Goal: Information Seeking & Learning: Learn about a topic

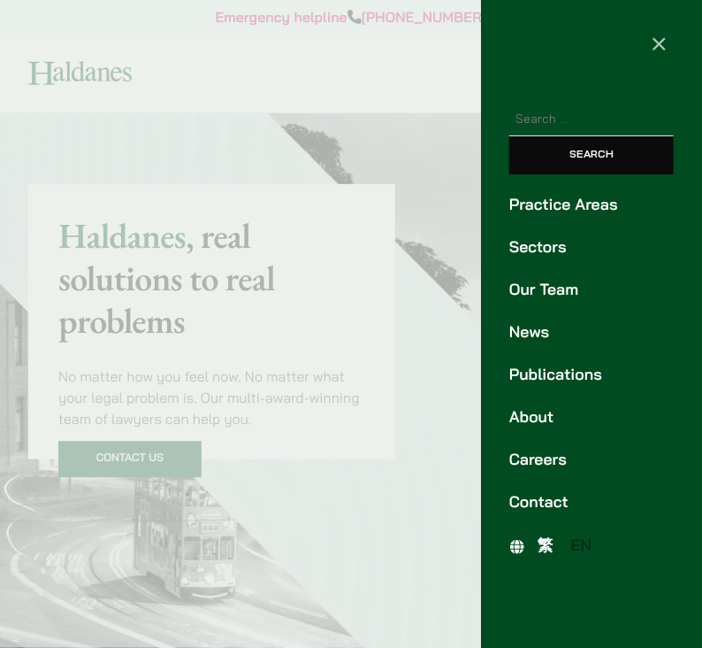
click at [559, 291] on link "Our Team" at bounding box center [592, 290] width 165 height 24
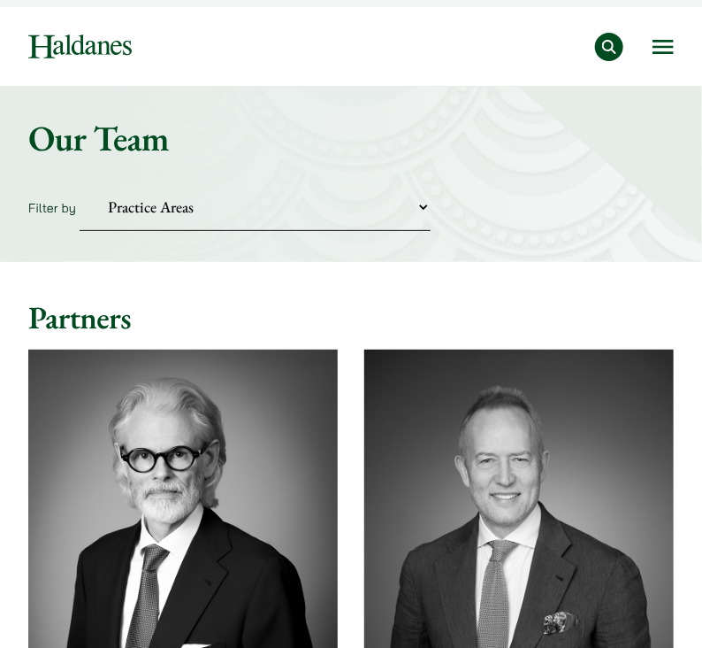
scroll to position [24, 0]
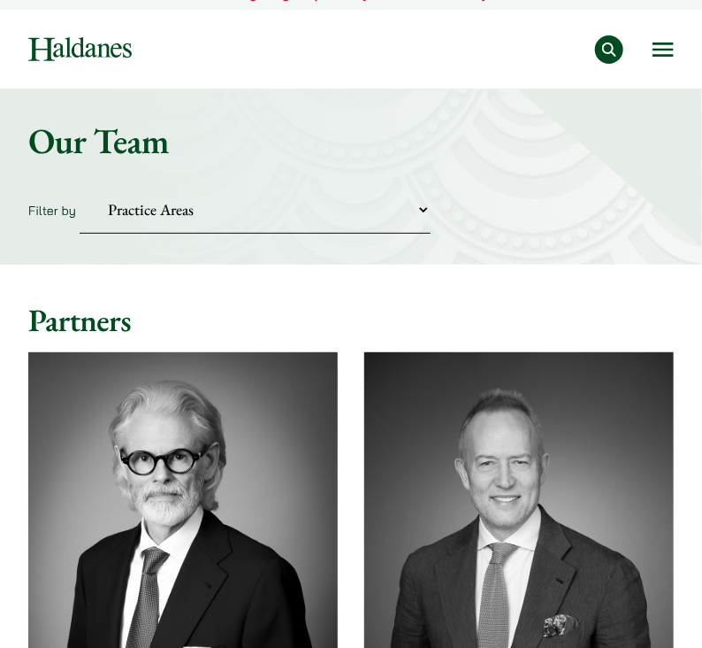
click at [424, 210] on select "Practice Areas Antitrust and Competition Civil Litigation & Dispute Resolution …" at bounding box center [255, 210] width 351 height 48
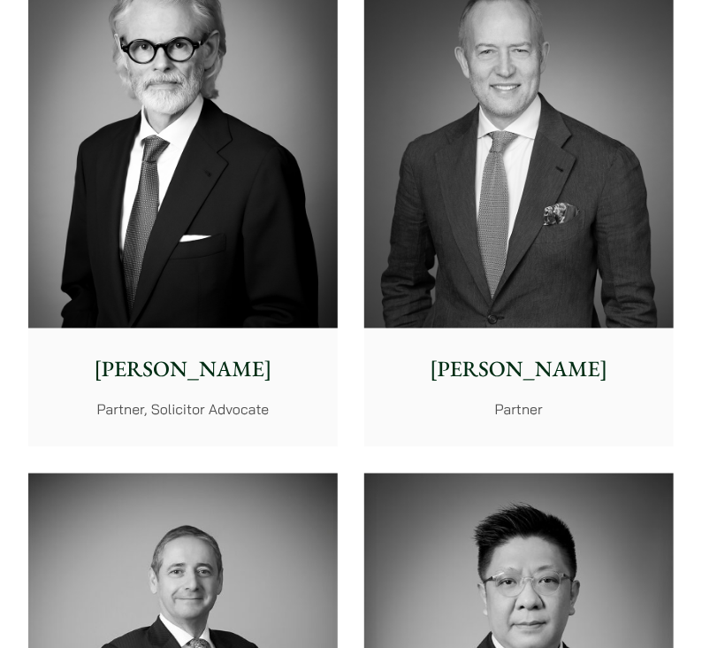
scroll to position [437, 0]
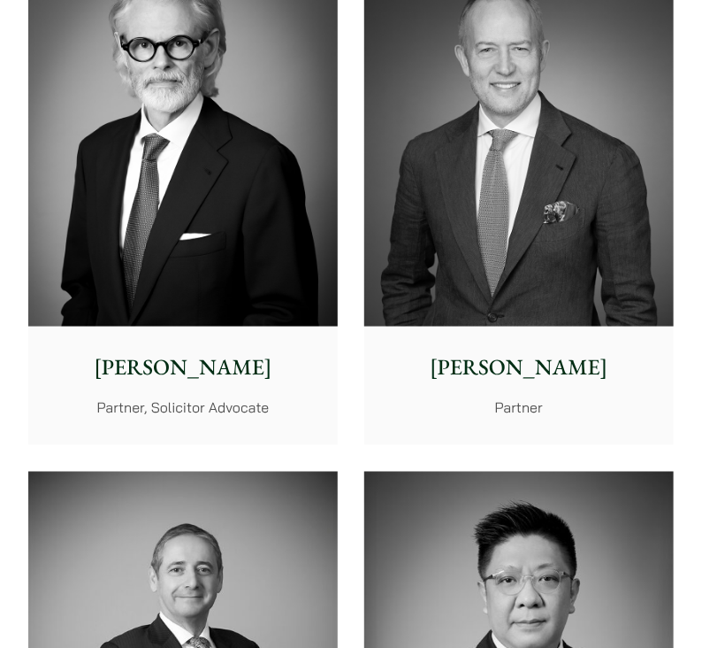
click at [103, 363] on p "[PERSON_NAME]" at bounding box center [183, 367] width 284 height 33
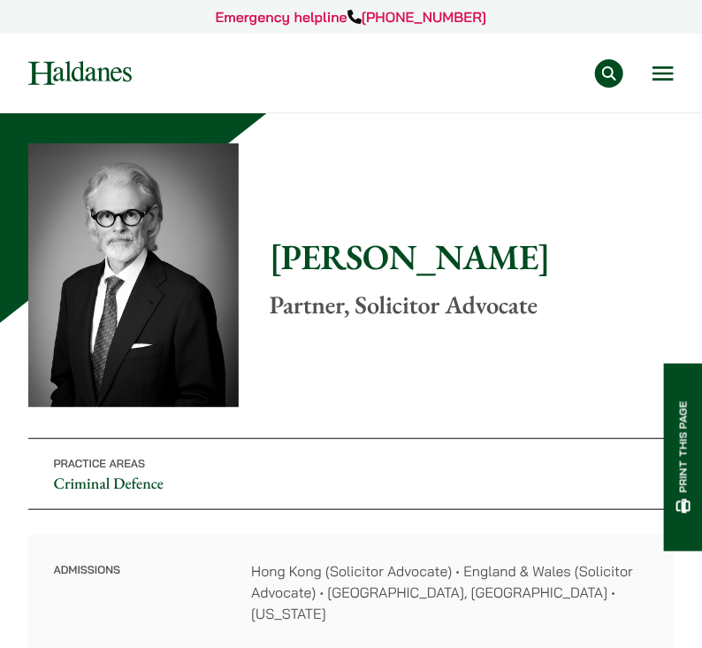
click at [268, 253] on div "Home » Lawyers » Jonathan Midgley Jonathan Midgley Partner, Solicitor Advocate …" at bounding box center [351, 438] width 646 height 590
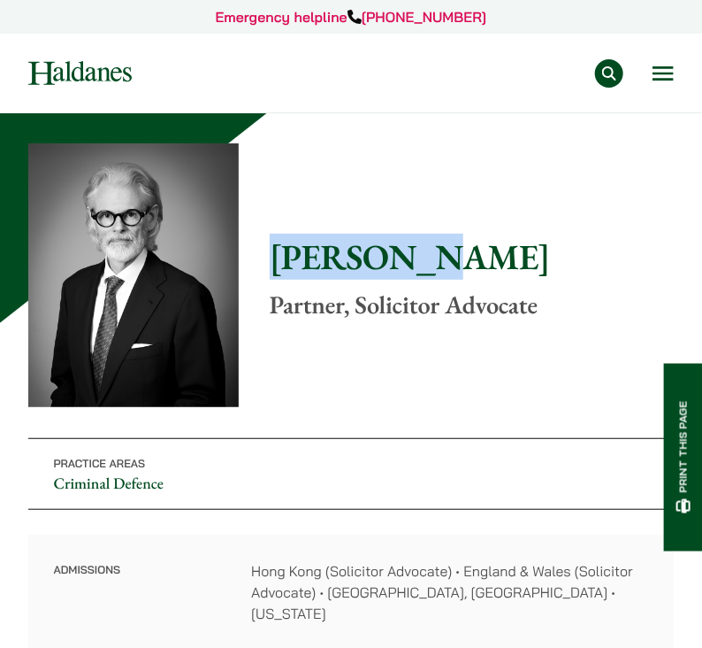
click at [268, 253] on div "Home » Lawyers » Jonathan Midgley Jonathan Midgley Partner, Solicitor Advocate …" at bounding box center [351, 438] width 646 height 590
copy div "[PERSON_NAME]"
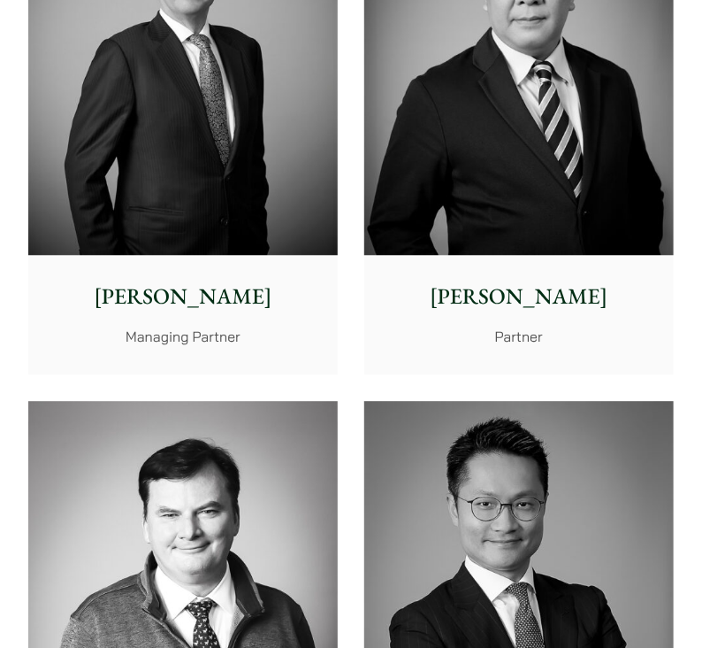
scroll to position [1142, 0]
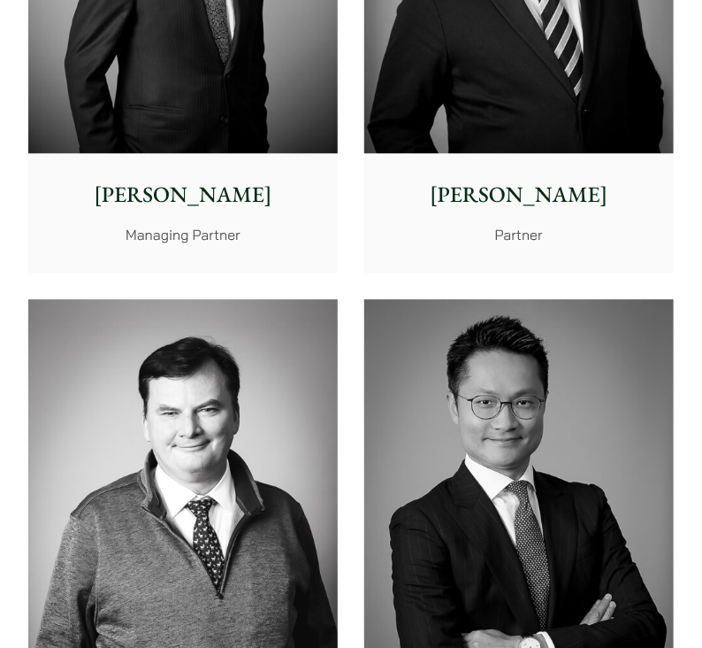
click at [190, 164] on div "[PERSON_NAME] Managing Partner" at bounding box center [183, 211] width 310 height 117
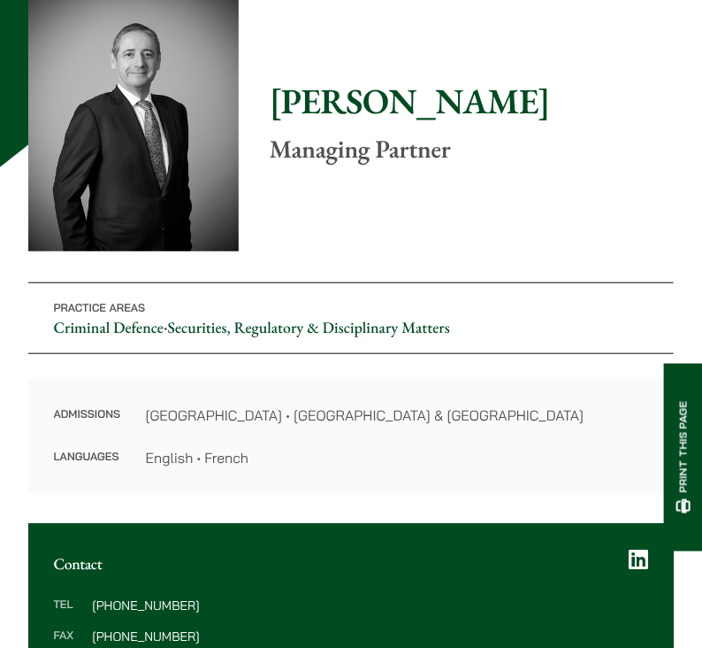
scroll to position [157, 0]
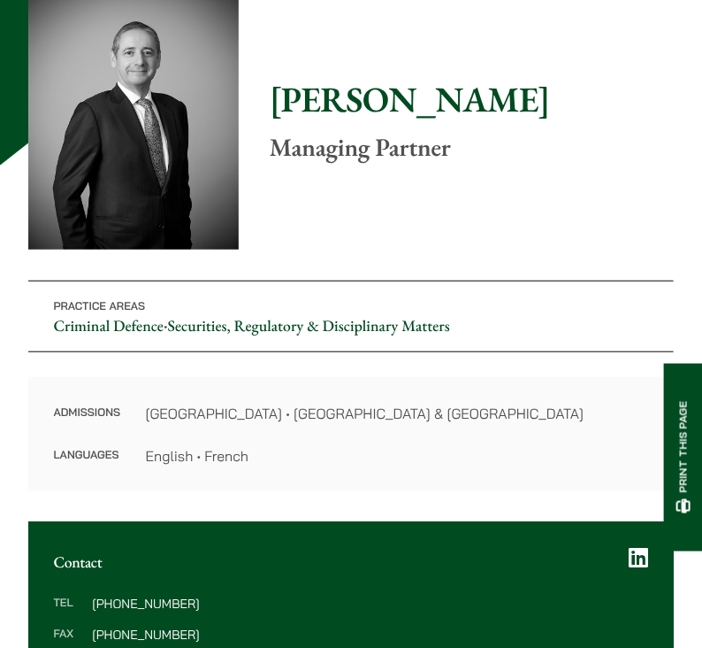
click at [272, 102] on h1 "[PERSON_NAME]" at bounding box center [472, 99] width 404 height 42
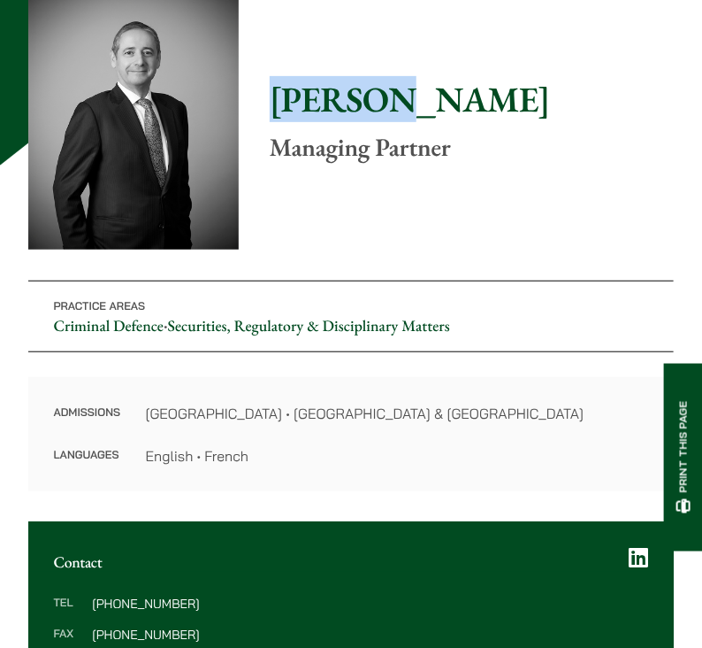
click at [272, 102] on h1 "[PERSON_NAME]" at bounding box center [472, 99] width 404 height 42
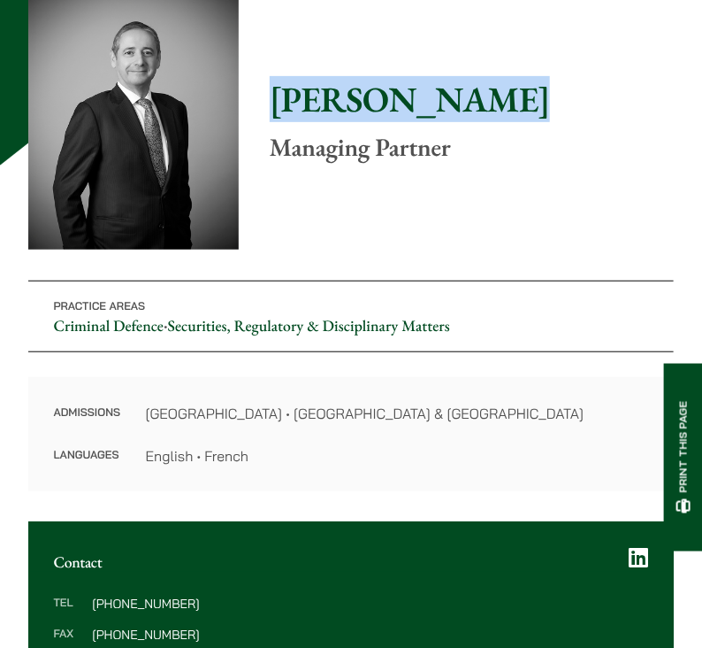
copy h1 "[PERSON_NAME]"
